Goal: Task Accomplishment & Management: Manage account settings

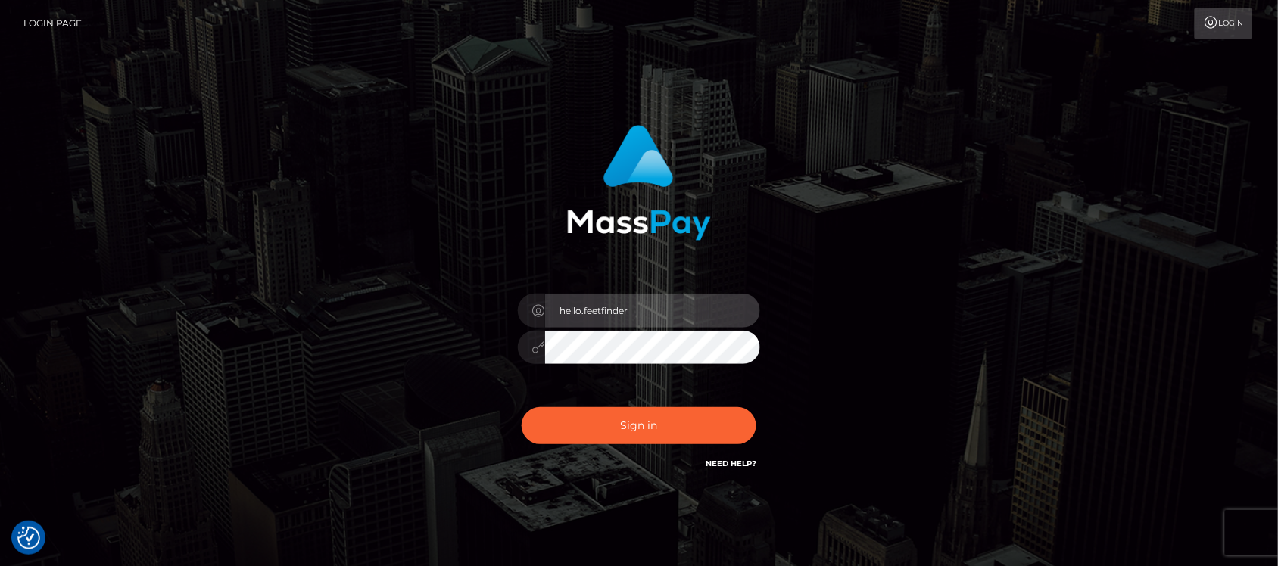
click at [622, 301] on input "hello.feetfinder" at bounding box center [652, 311] width 215 height 34
type input "christy25.pimentel@gmail.com"
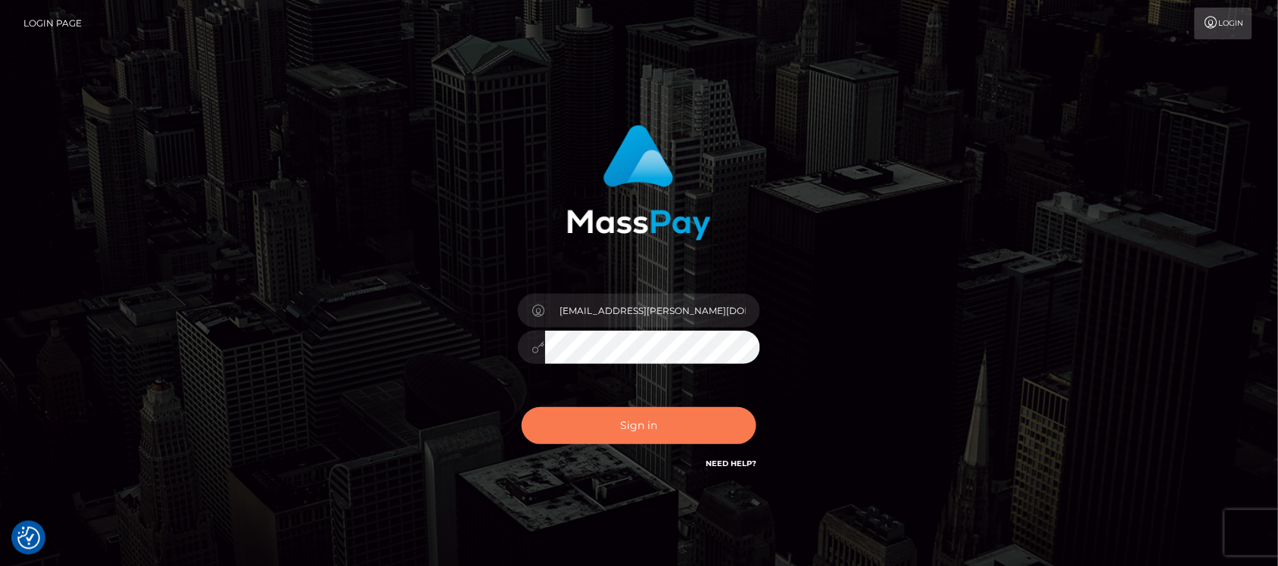
click at [649, 420] on button "Sign in" at bounding box center [639, 425] width 235 height 37
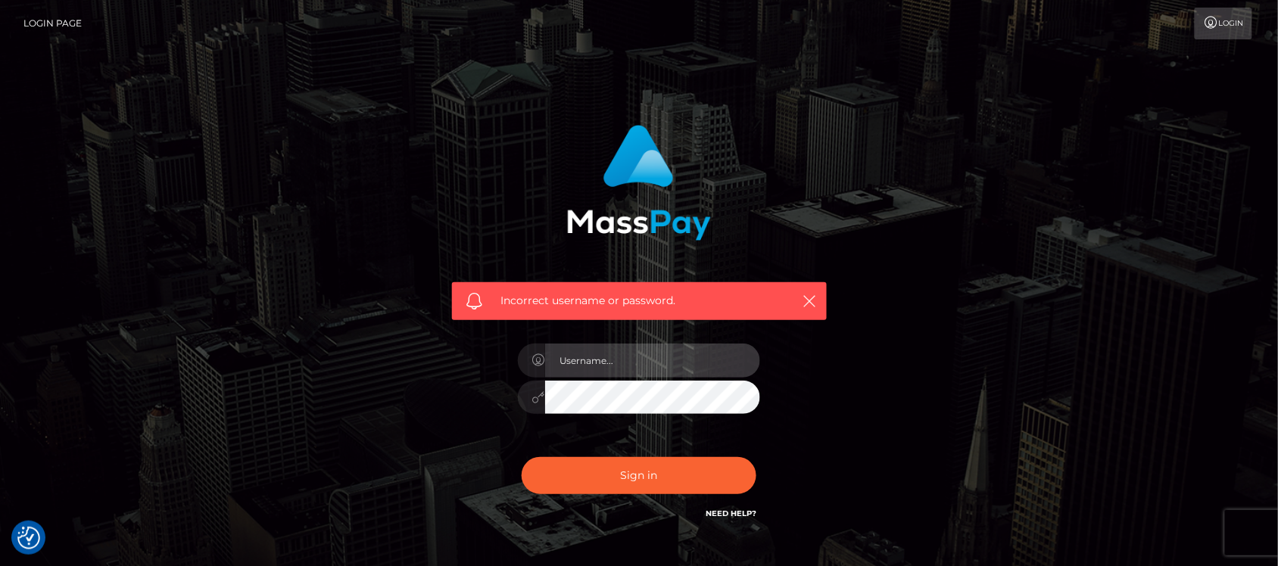
type input "hello.feetfinder"
click at [1204, 17] on icon at bounding box center [1211, 23] width 16 height 12
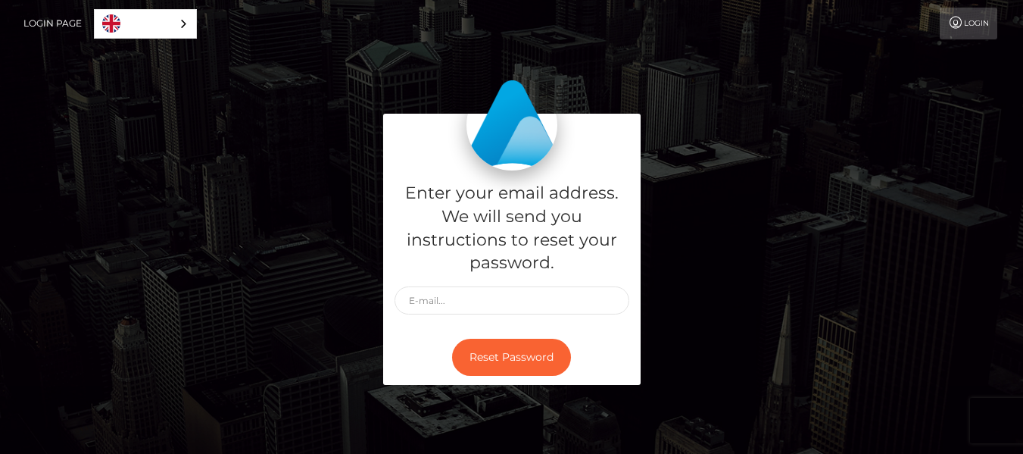
click at [971, 25] on link "Login" at bounding box center [969, 24] width 58 height 32
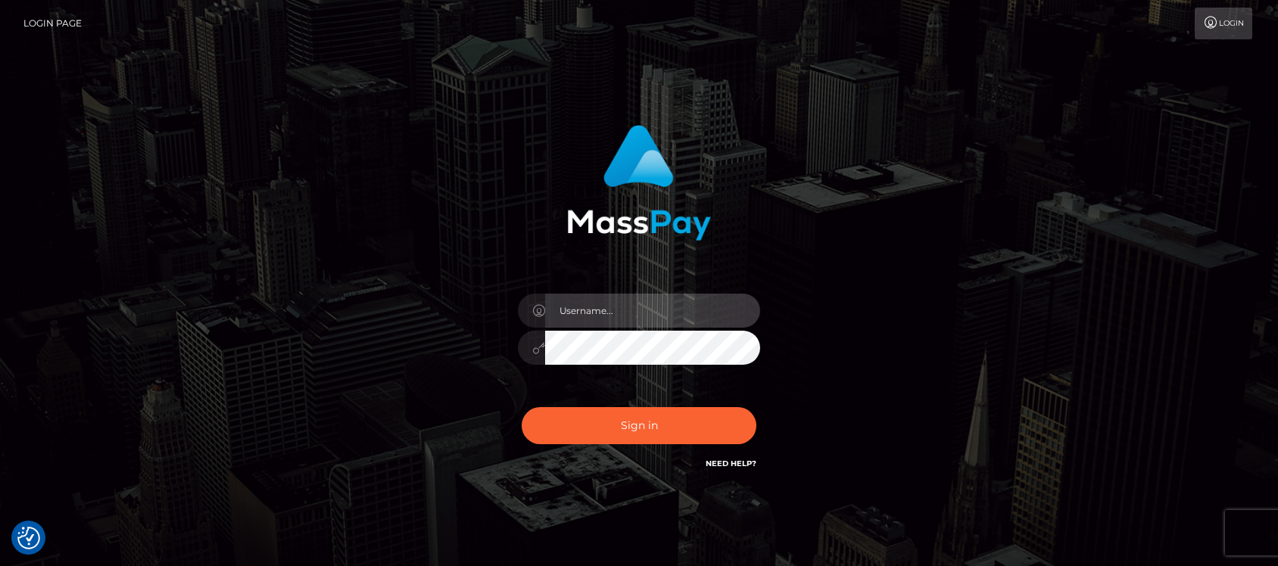
type input "hello.feetfinder"
drag, startPoint x: 0, startPoint y: 0, endPoint x: 672, endPoint y: 299, distance: 735.8
click at [672, 299] on input "hello.feetfinder" at bounding box center [652, 311] width 215 height 34
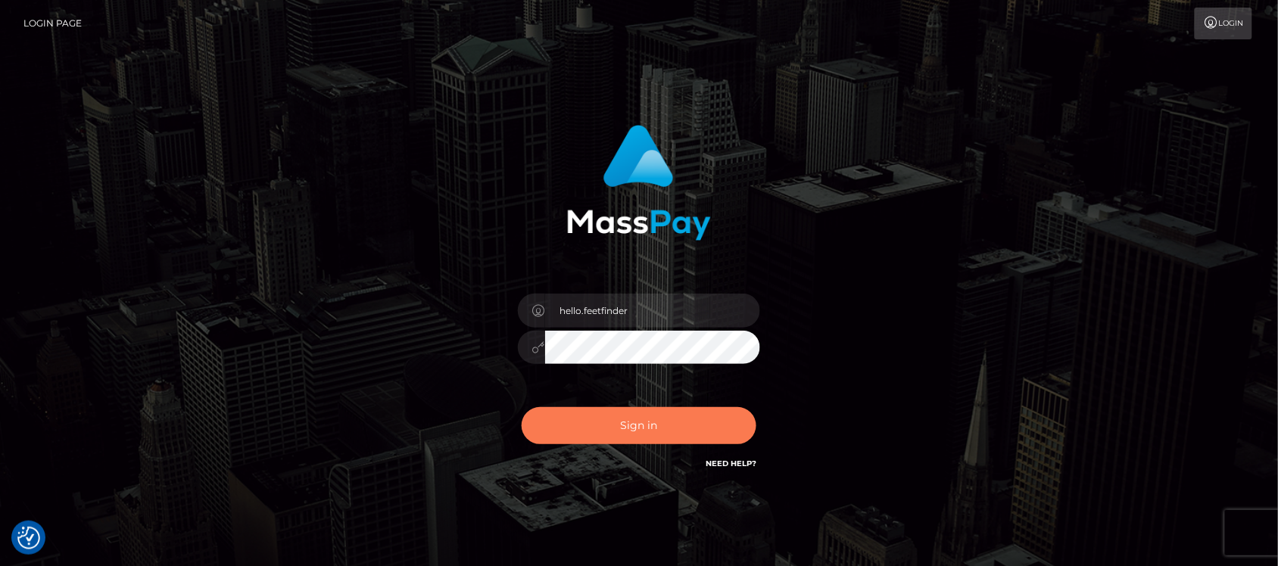
click at [640, 433] on button "Sign in" at bounding box center [639, 425] width 235 height 37
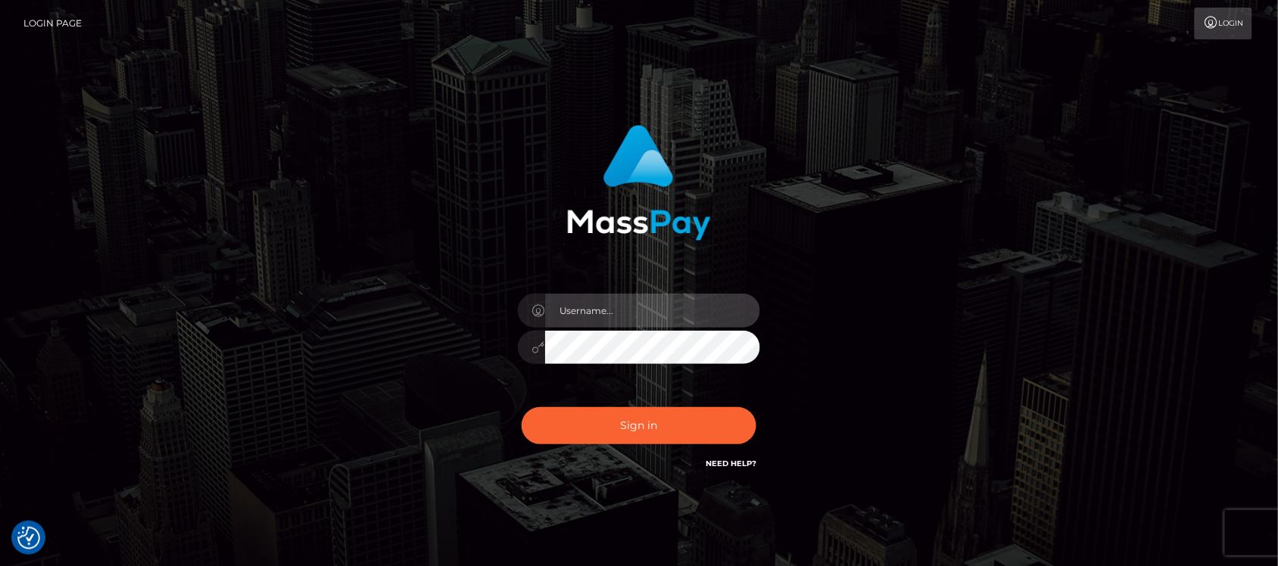
type input "hello.feetfinder"
click at [641, 313] on input "hello.feetfinder" at bounding box center [652, 311] width 215 height 34
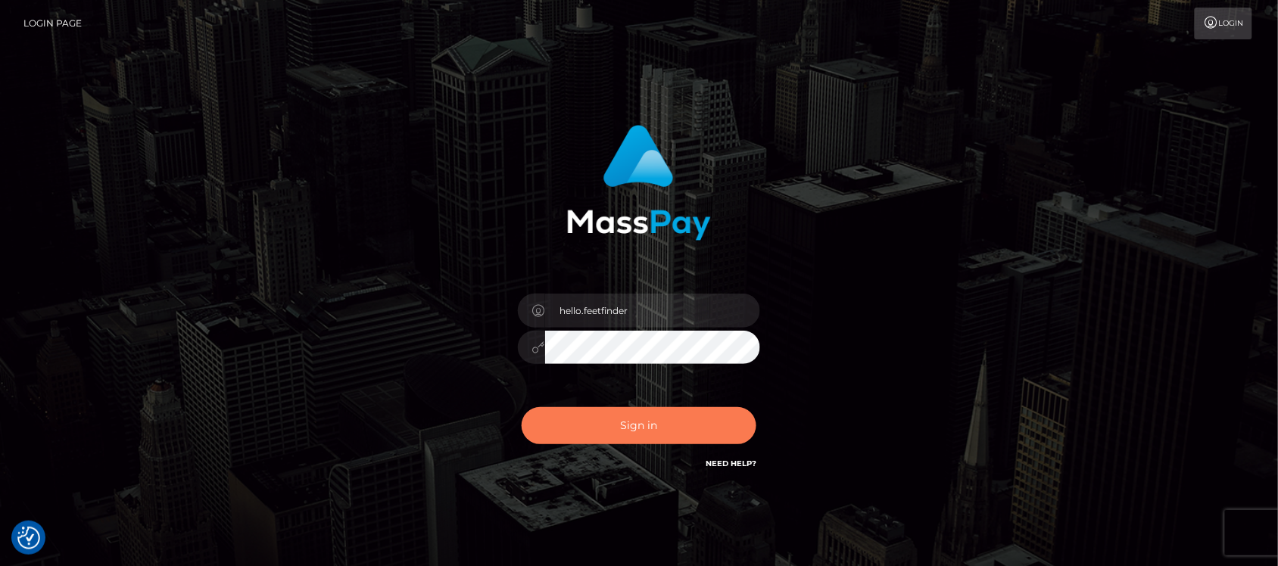
click at [652, 415] on button "Sign in" at bounding box center [639, 425] width 235 height 37
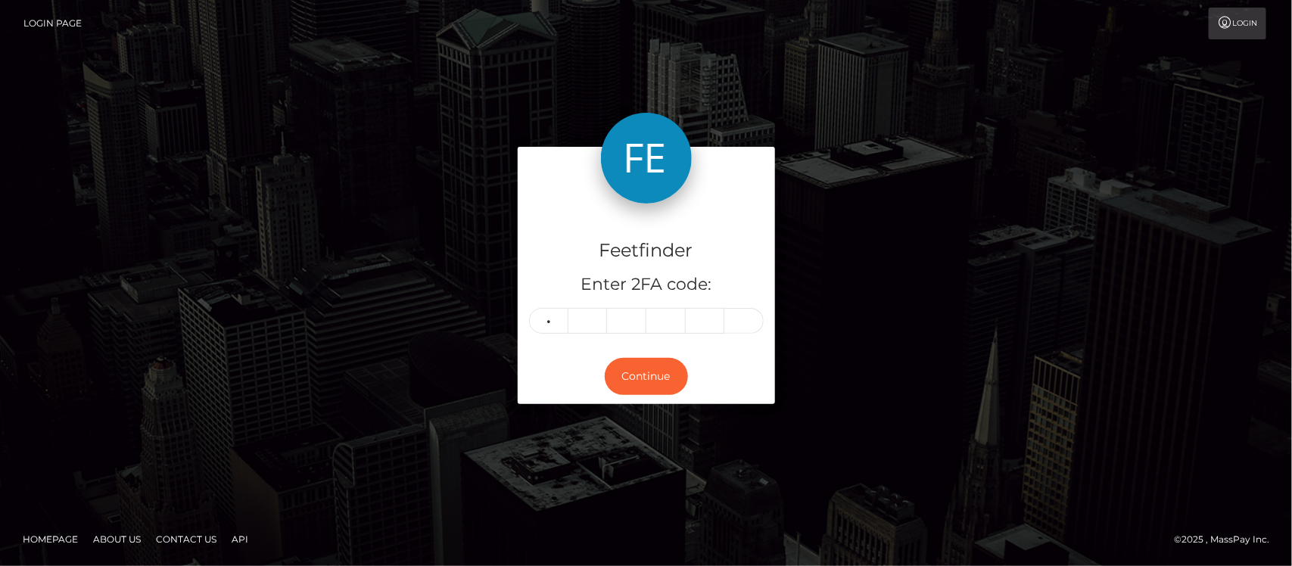
type input "0"
type input "3"
type input "5"
type input "3"
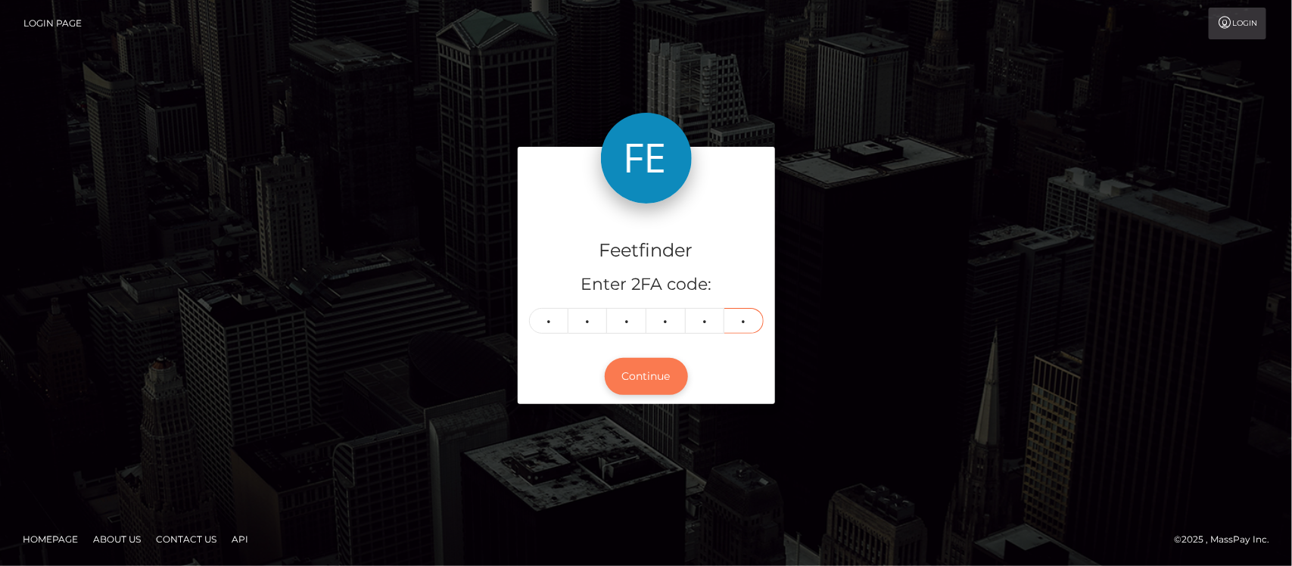
type input "8"
click at [646, 386] on button "Continue" at bounding box center [646, 376] width 83 height 37
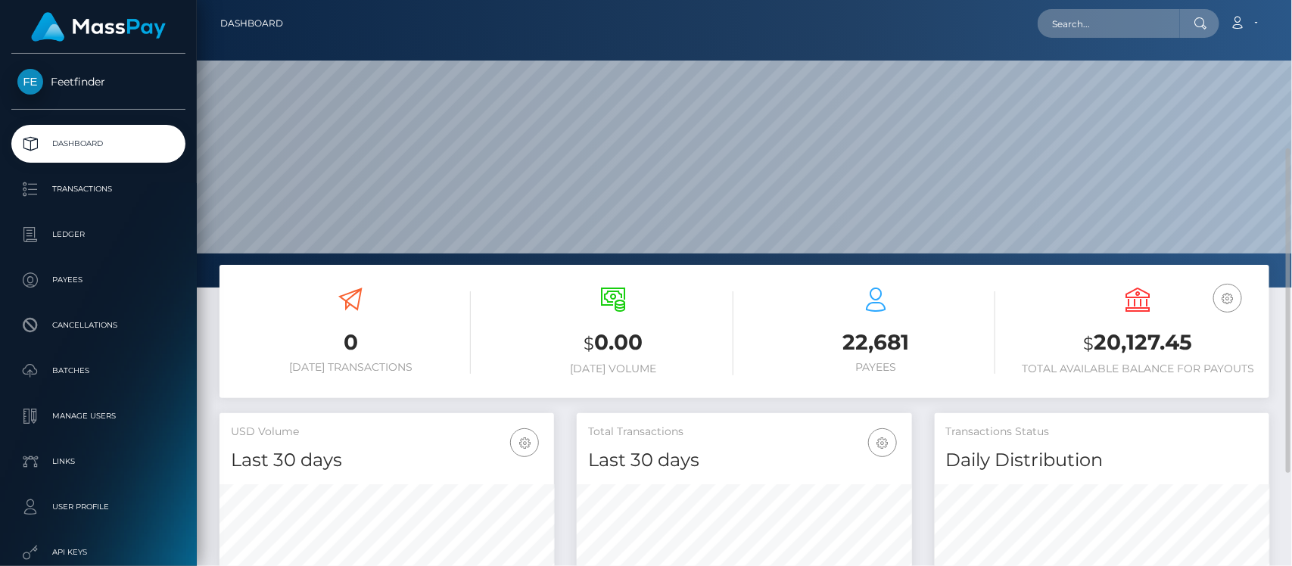
scroll to position [95, 0]
